Goal: Task Accomplishment & Management: Use online tool/utility

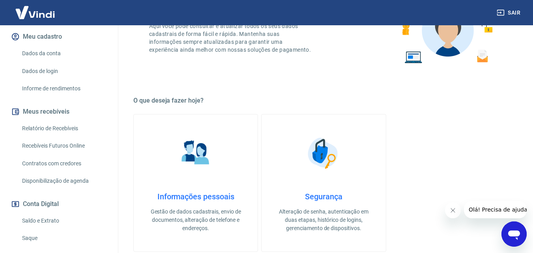
scroll to position [97, 0]
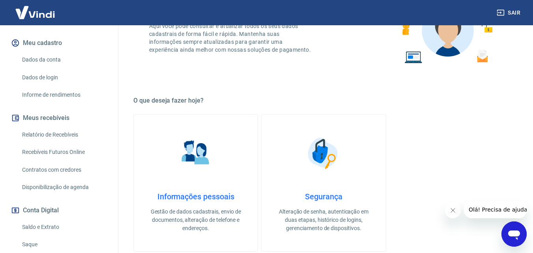
click at [67, 142] on link "Relatório de Recebíveis" at bounding box center [64, 135] width 90 height 16
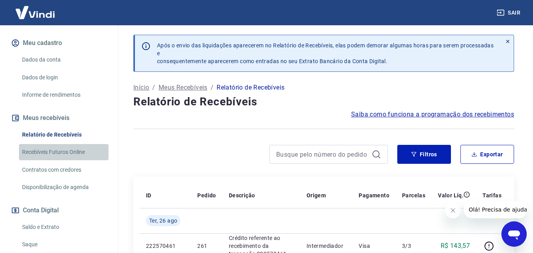
click at [69, 160] on link "Recebíveis Futuros Online" at bounding box center [64, 152] width 90 height 16
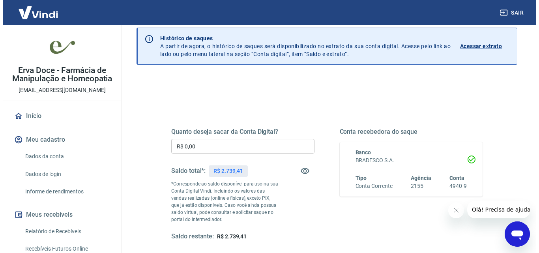
scroll to position [79, 0]
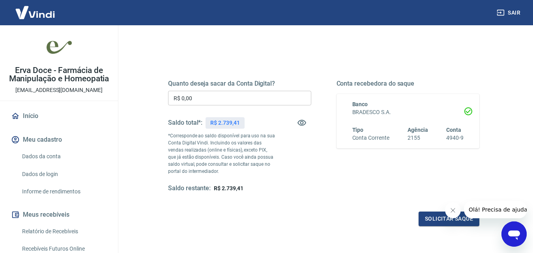
click at [264, 96] on input "R$ 0,00" at bounding box center [239, 98] width 143 height 15
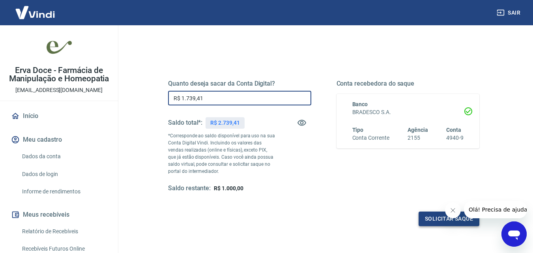
type input "R$ 1.739,41"
click at [448, 221] on button "Solicitar saque" at bounding box center [449, 219] width 61 height 15
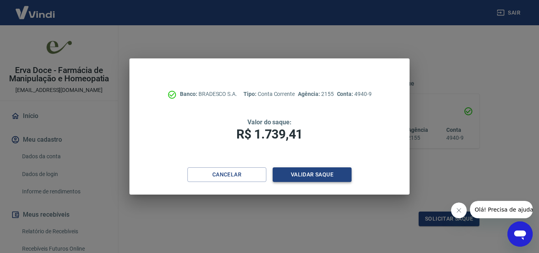
click at [299, 175] on button "Validar saque" at bounding box center [312, 174] width 79 height 15
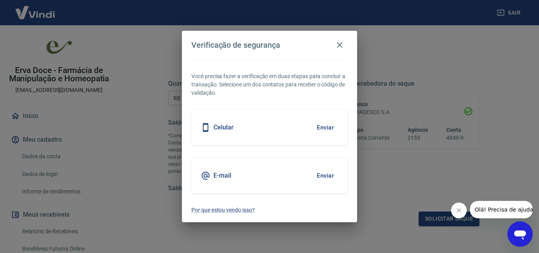
click at [322, 127] on button "Enviar" at bounding box center [326, 127] width 26 height 17
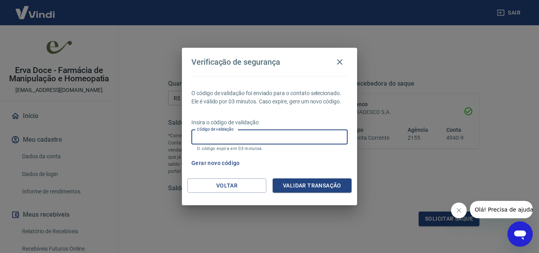
drag, startPoint x: 308, startPoint y: 140, endPoint x: 292, endPoint y: 133, distance: 17.0
click at [304, 137] on input "Código de validação" at bounding box center [269, 137] width 156 height 15
type input "522689"
click at [320, 184] on button "Validar transação" at bounding box center [312, 185] width 79 height 15
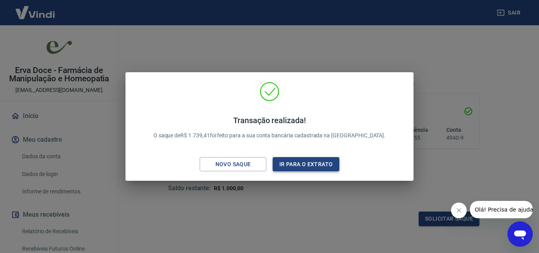
click at [296, 163] on button "Ir para o extrato" at bounding box center [306, 164] width 67 height 15
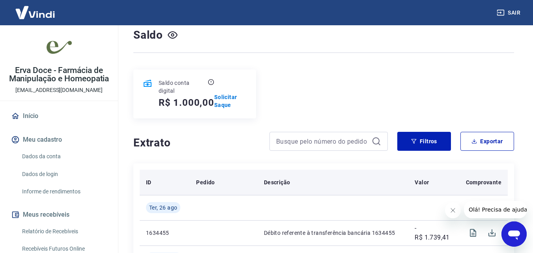
scroll to position [39, 0]
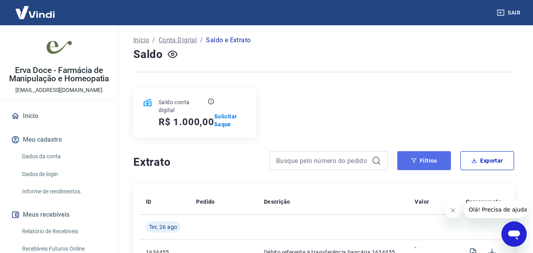
click at [435, 158] on button "Filtros" at bounding box center [424, 160] width 54 height 19
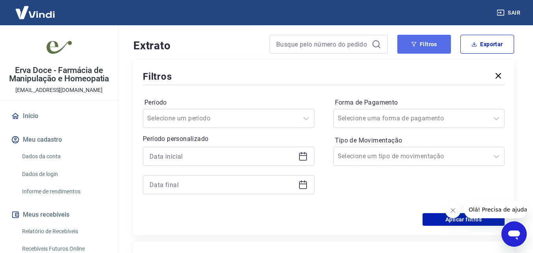
scroll to position [158, 0]
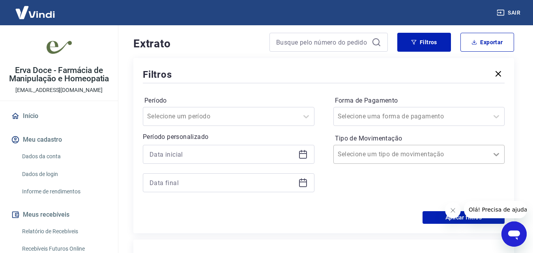
click at [499, 154] on icon at bounding box center [496, 154] width 9 height 9
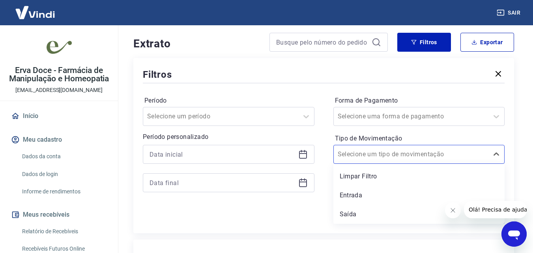
click at [508, 179] on div "Filtros Período Selecione um período Período personalizado Forma de Pagamento S…" at bounding box center [323, 145] width 381 height 175
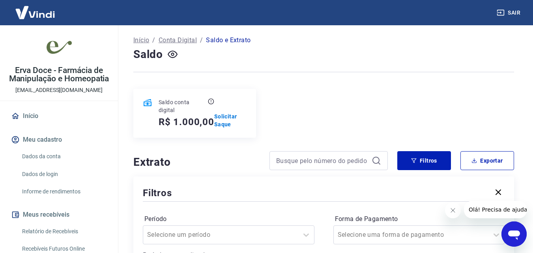
scroll to position [0, 0]
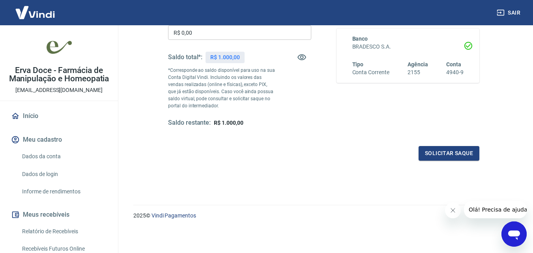
scroll to position [26, 0]
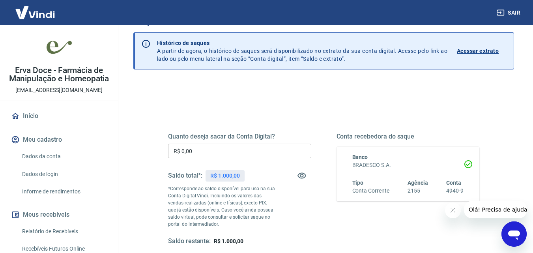
click at [463, 49] on p "Acessar extrato" at bounding box center [478, 51] width 42 height 8
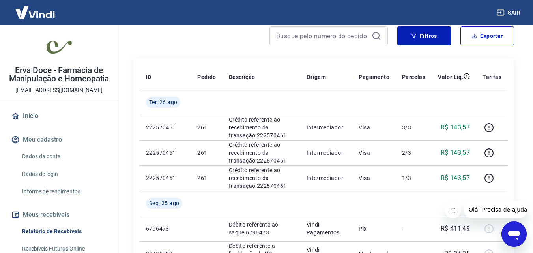
scroll to position [79, 0]
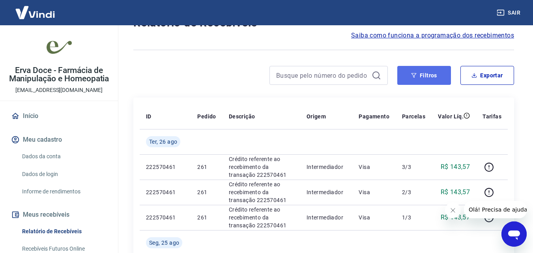
click at [437, 81] on button "Filtros" at bounding box center [424, 75] width 54 height 19
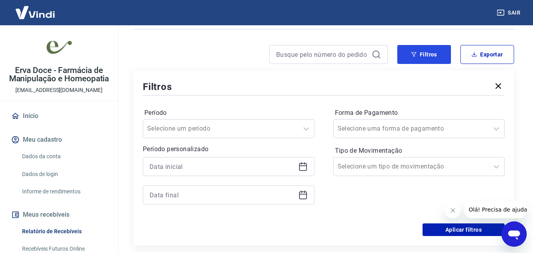
scroll to position [118, 0]
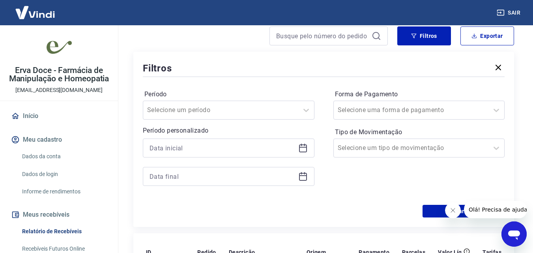
click at [303, 147] on icon at bounding box center [303, 147] width 8 height 1
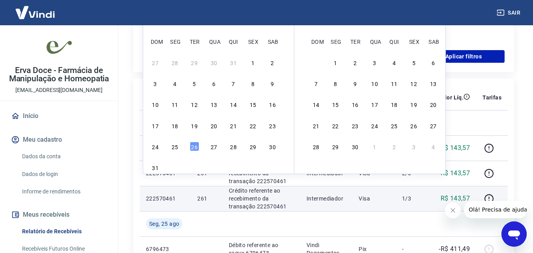
scroll to position [276, 0]
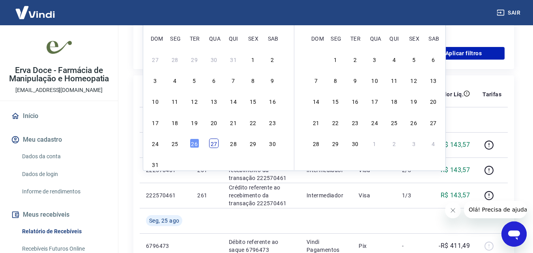
click at [211, 141] on div "27" at bounding box center [213, 143] width 9 height 9
click at [356, 143] on td "Visa" at bounding box center [373, 144] width 43 height 25
type input "27/08/2025"
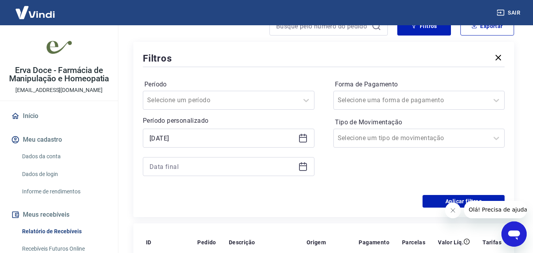
scroll to position [118, 0]
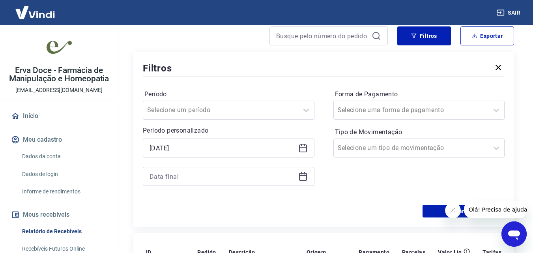
click at [301, 176] on icon at bounding box center [302, 176] width 9 height 9
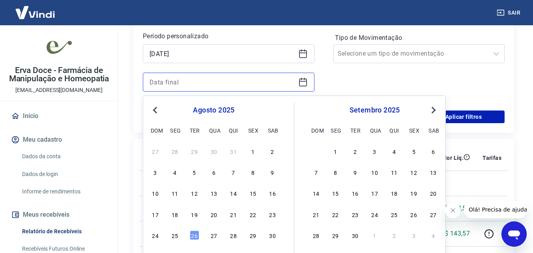
scroll to position [237, 0]
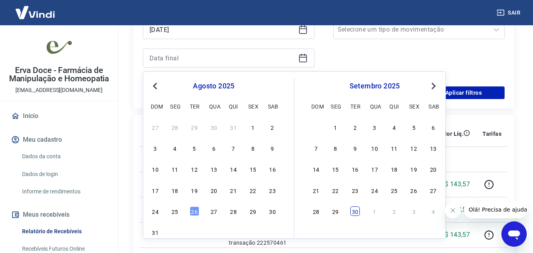
click at [357, 211] on div "30" at bounding box center [355, 210] width 9 height 9
click at [394, 55] on div "Forma de Pagamento Selecione uma forma de pagamento Tipo de Movimentação Seleci…" at bounding box center [420, 23] width 172 height 107
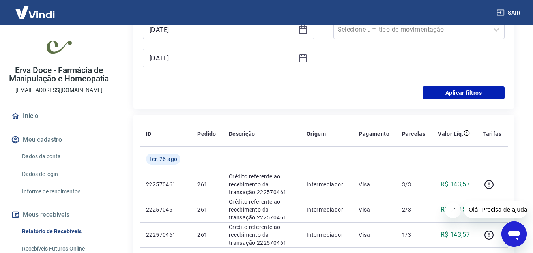
type input "30/09/2025"
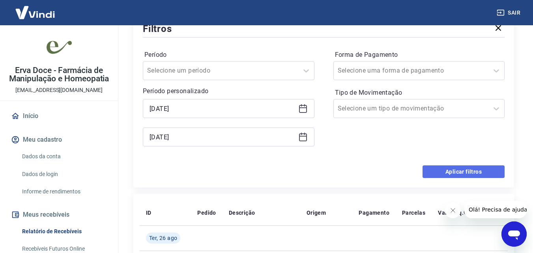
click at [473, 171] on button "Aplicar filtros" at bounding box center [464, 171] width 82 height 13
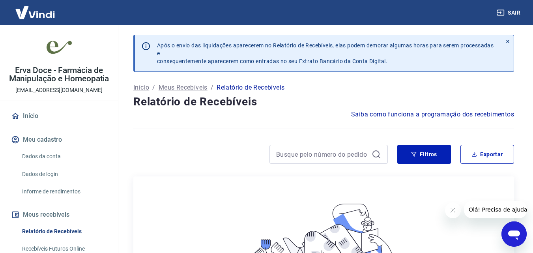
scroll to position [118, 0]
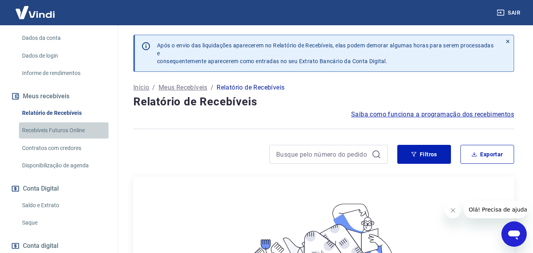
click at [82, 139] on link "Recebíveis Futuros Online" at bounding box center [64, 130] width 90 height 16
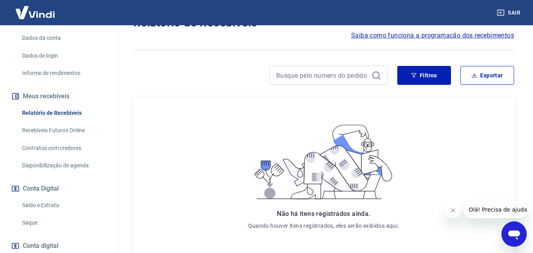
scroll to position [0, 0]
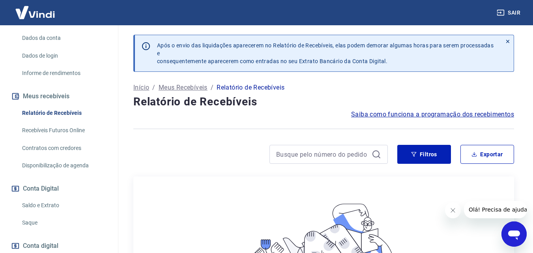
click at [447, 114] on span "Saiba como funciona a programação dos recebimentos" at bounding box center [432, 114] width 163 height 9
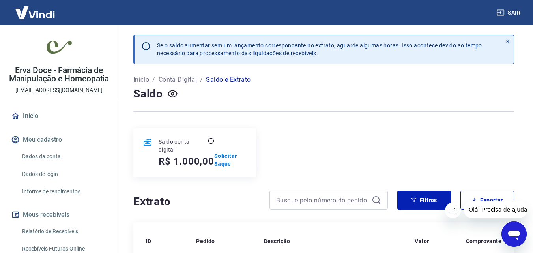
scroll to position [158, 0]
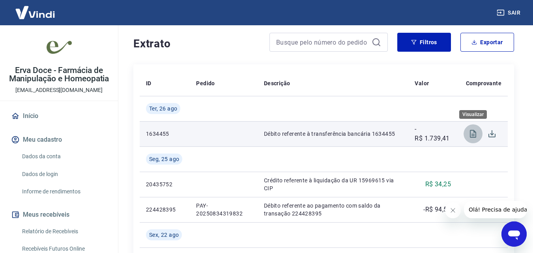
click at [475, 134] on icon "Visualizar" at bounding box center [473, 134] width 6 height 8
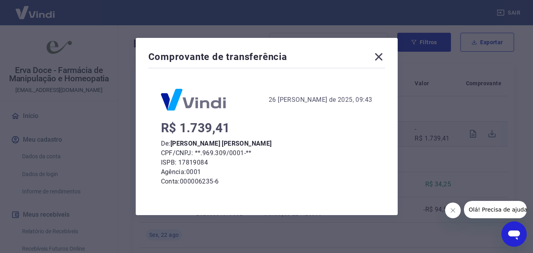
click at [379, 56] on icon at bounding box center [379, 57] width 13 height 13
